Goal: Find specific page/section: Find specific page/section

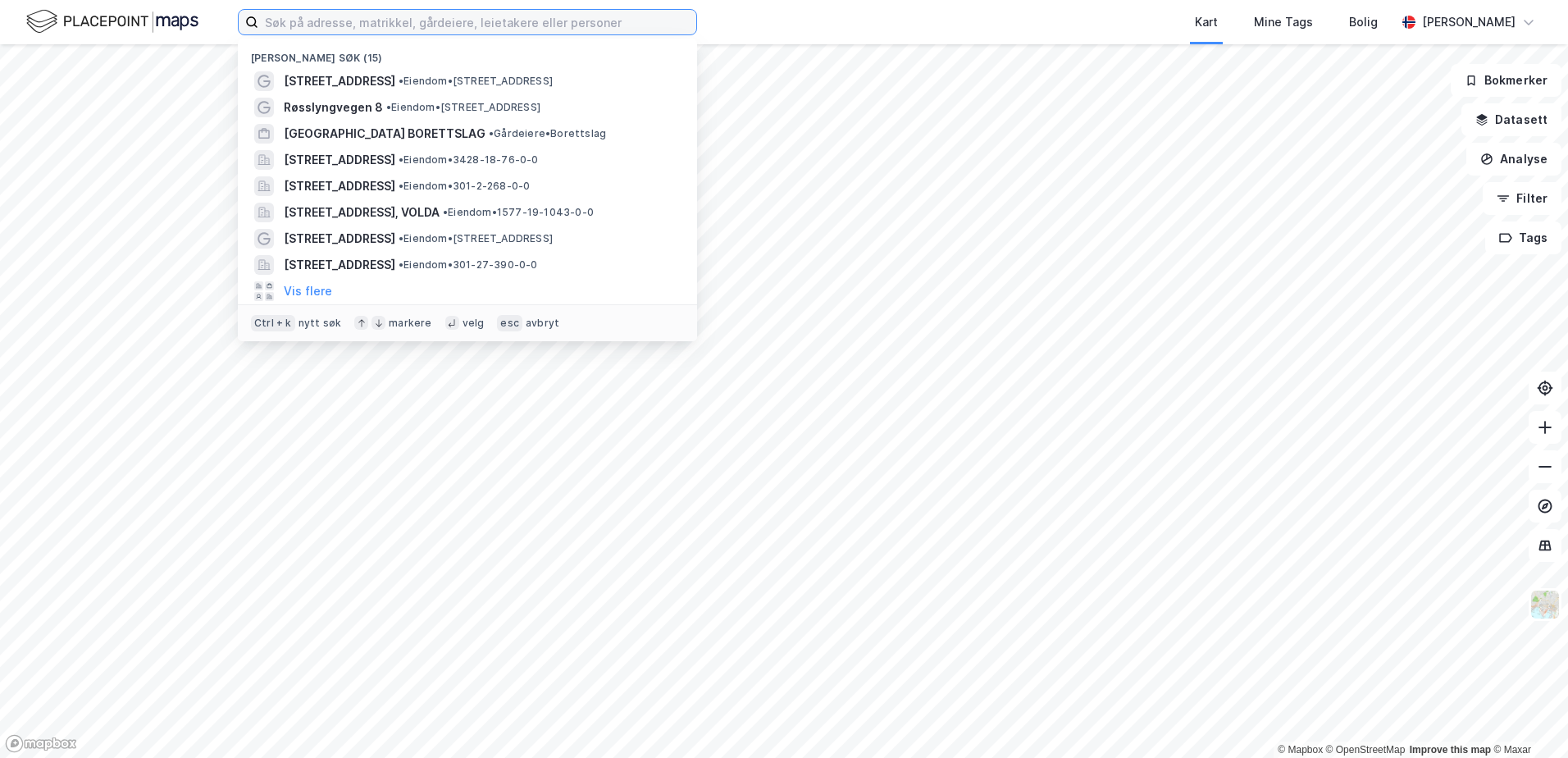
click at [481, 19] on input at bounding box center [477, 22] width 438 height 25
paste input "961 844 525"
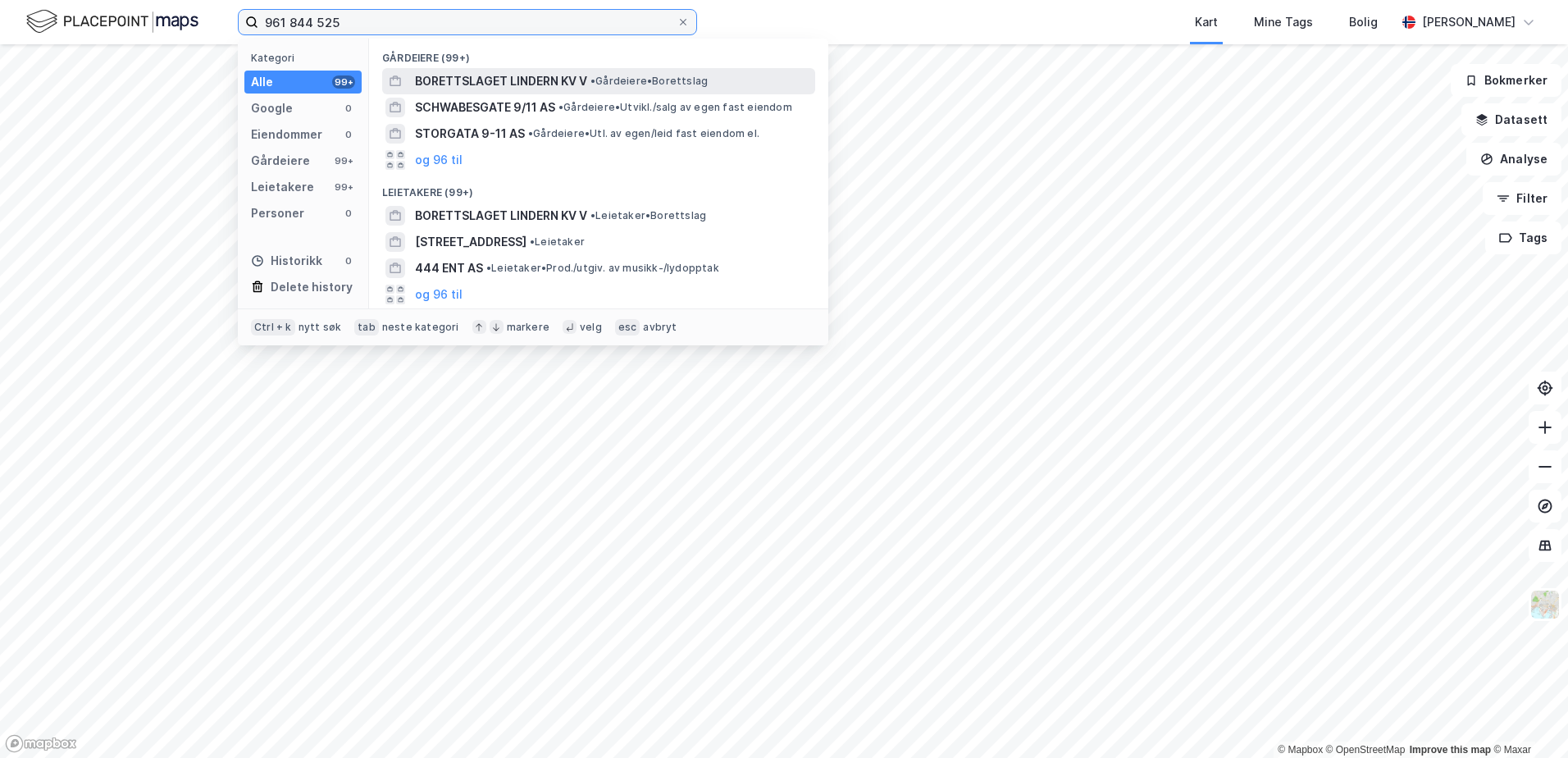
type input "961 844 525"
click at [460, 79] on span "BORETTSLAGET LINDERN KV V" at bounding box center [501, 80] width 172 height 19
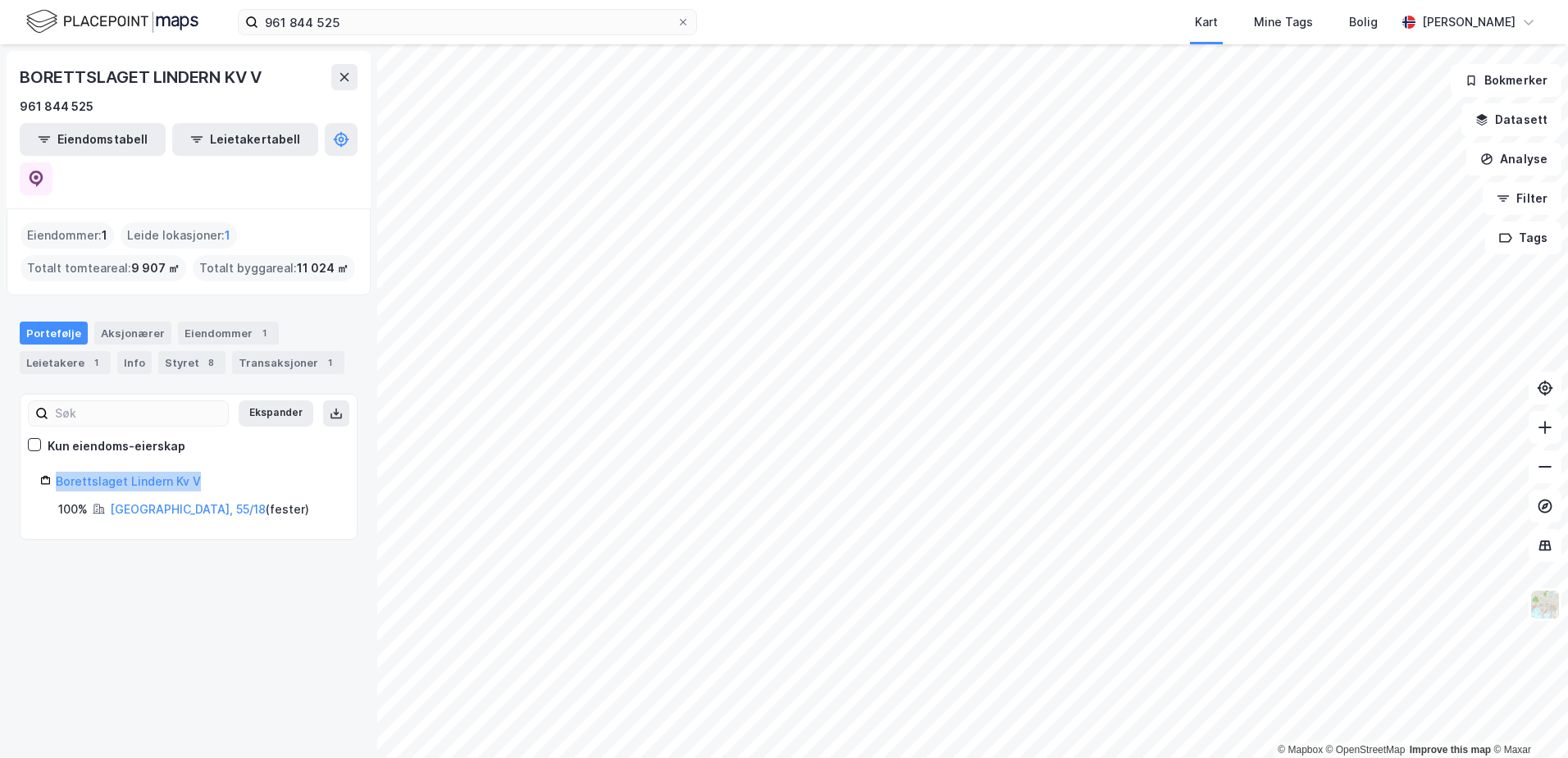
drag, startPoint x: 233, startPoint y: 444, endPoint x: 52, endPoint y: 443, distance: 181.0
click at [52, 472] on div "Borettslaget Lindern Kv V" at bounding box center [188, 481] width 297 height 19
copy link "Borettslaget Lindern Kv V"
